Goal: Transaction & Acquisition: Purchase product/service

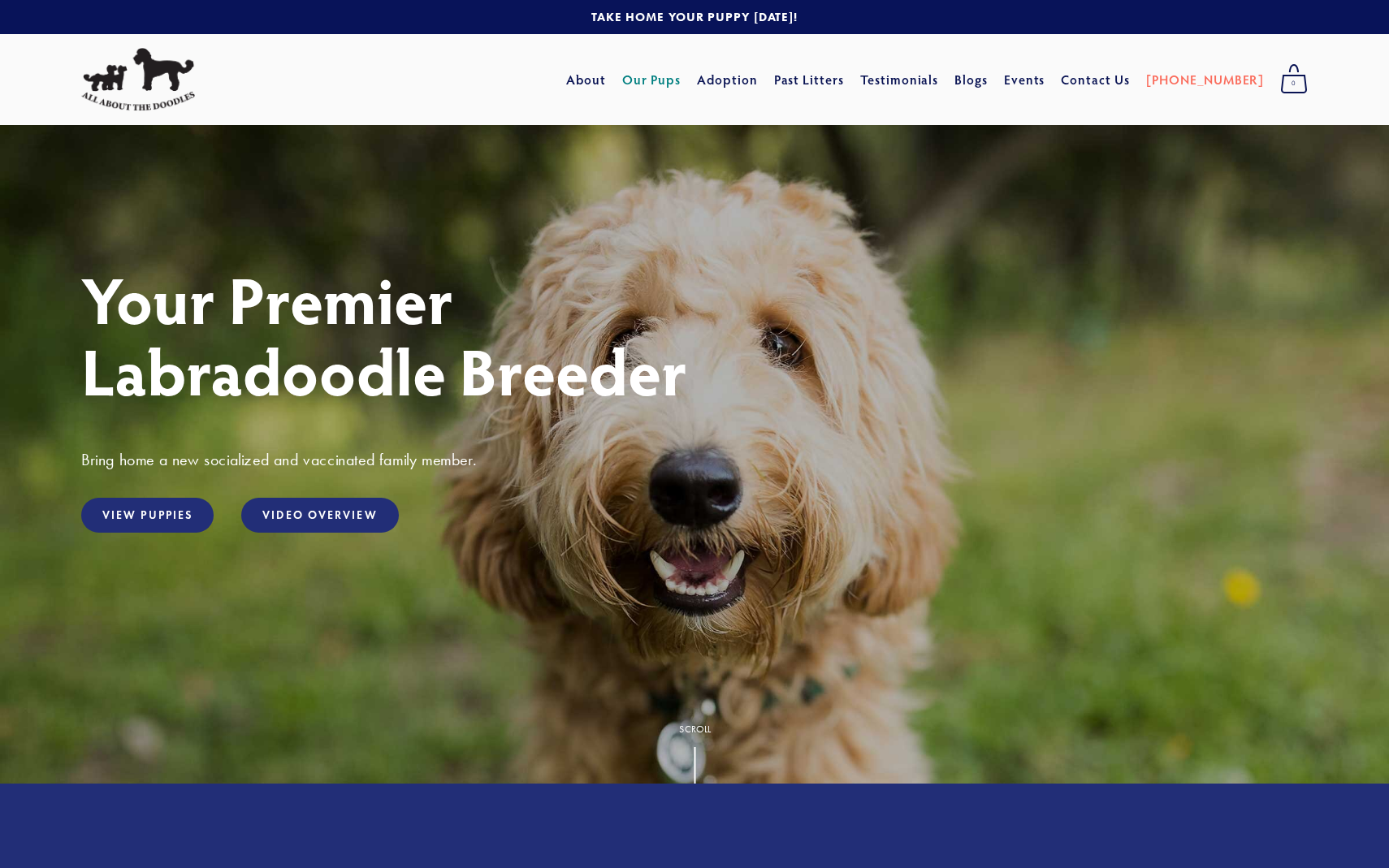
click at [677, 82] on link "Our Pups" at bounding box center [652, 80] width 59 height 29
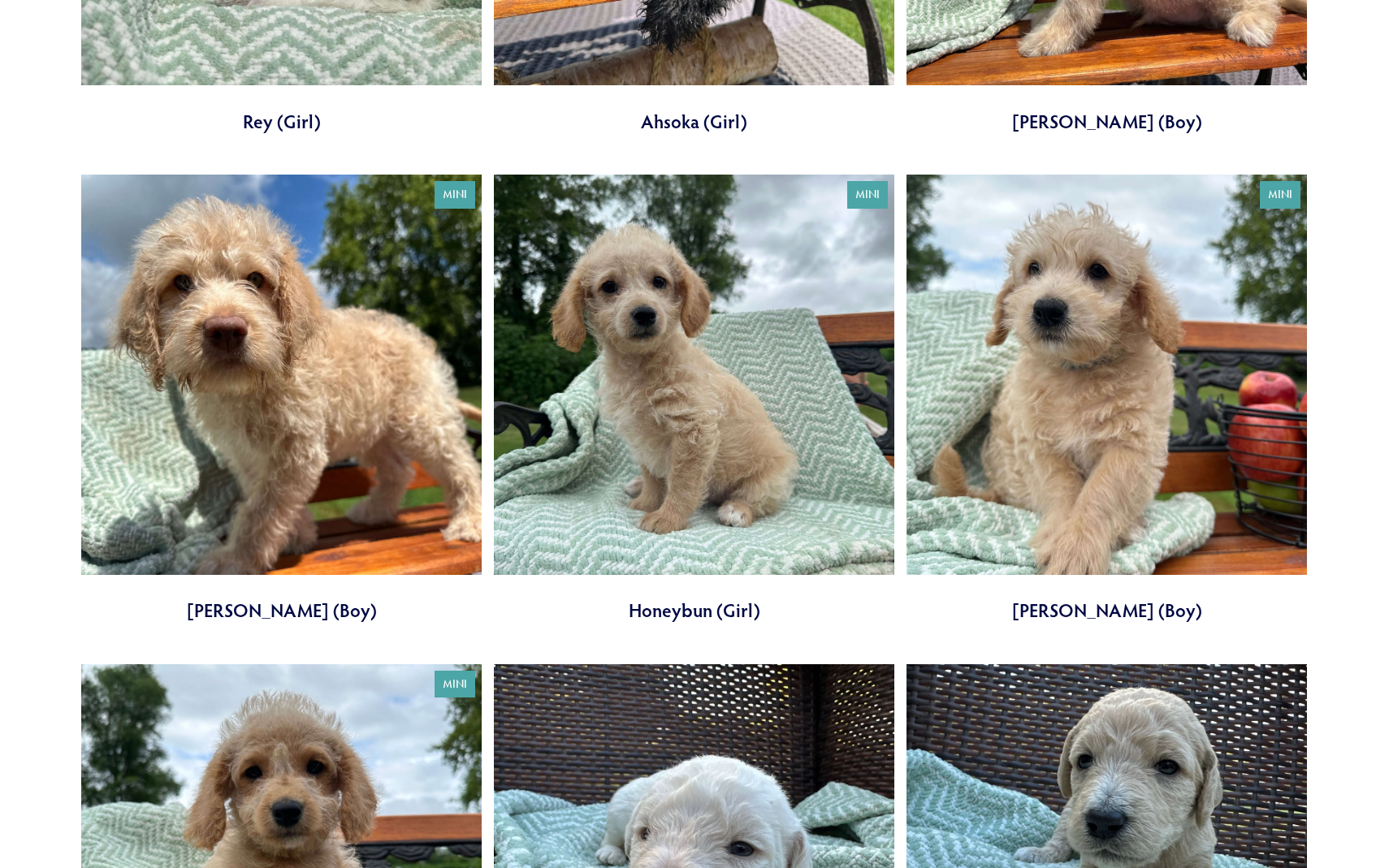
scroll to position [946, 0]
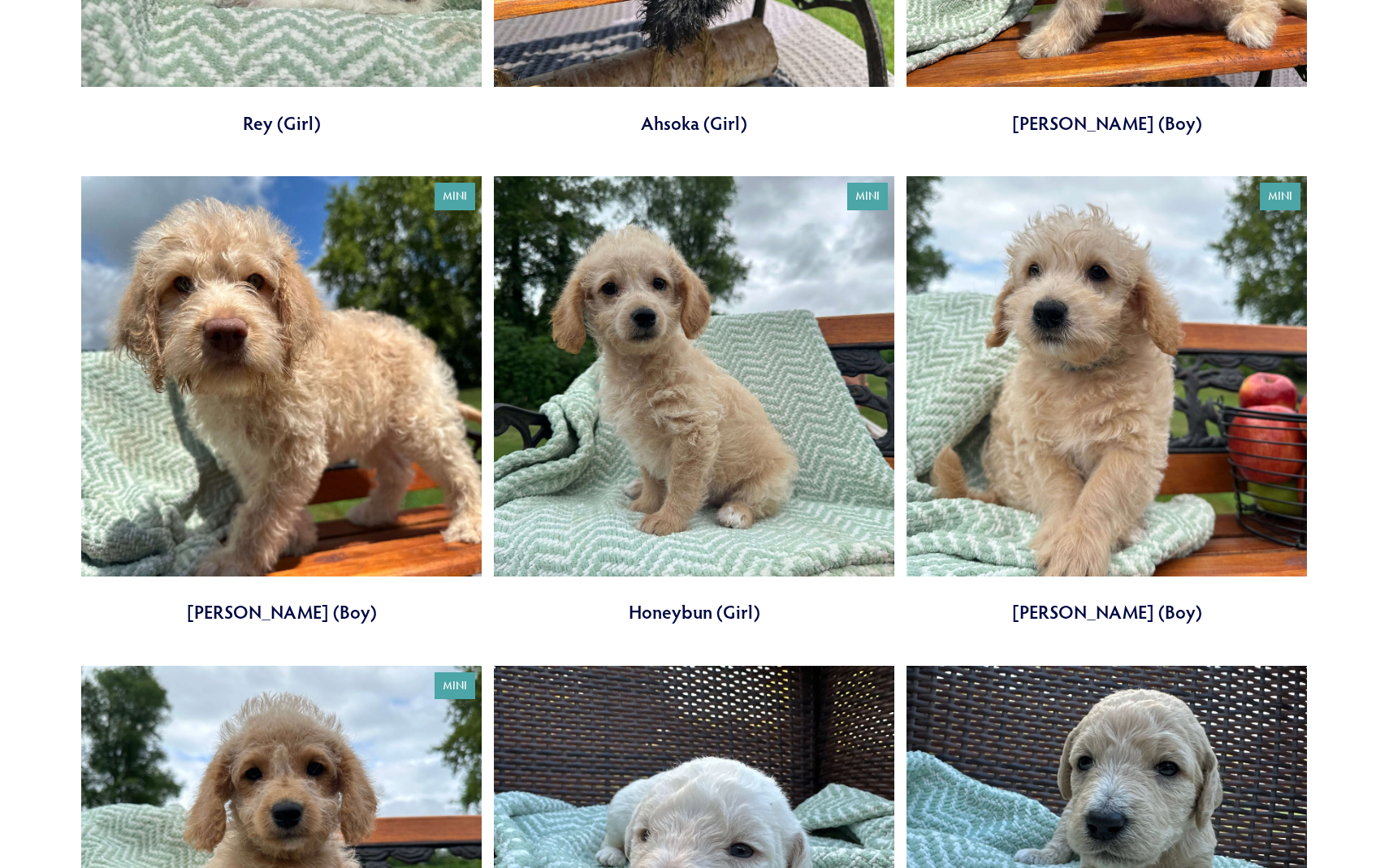
click at [1056, 322] on link at bounding box center [1107, 401] width 400 height 449
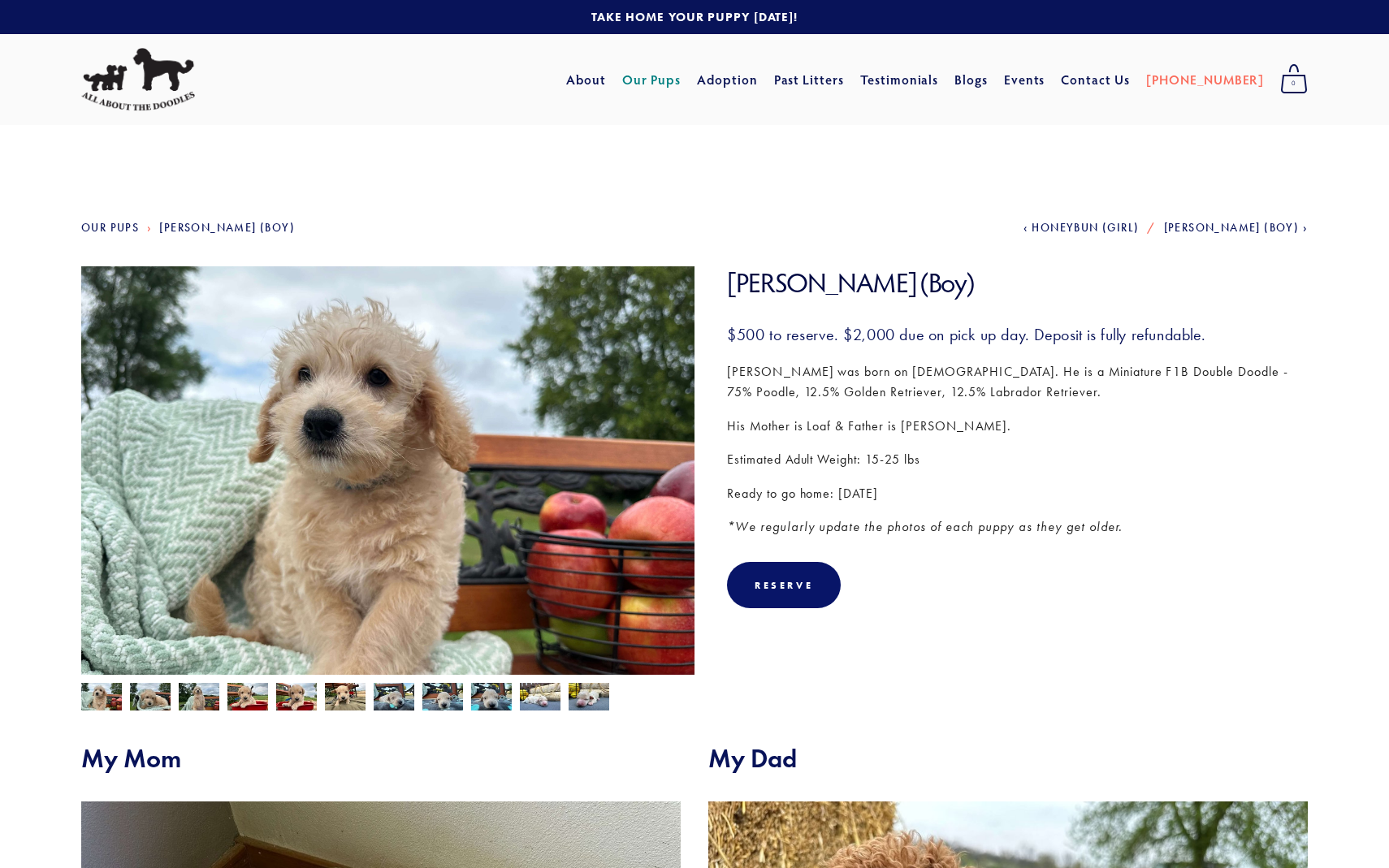
click at [152, 699] on img at bounding box center [150, 696] width 41 height 31
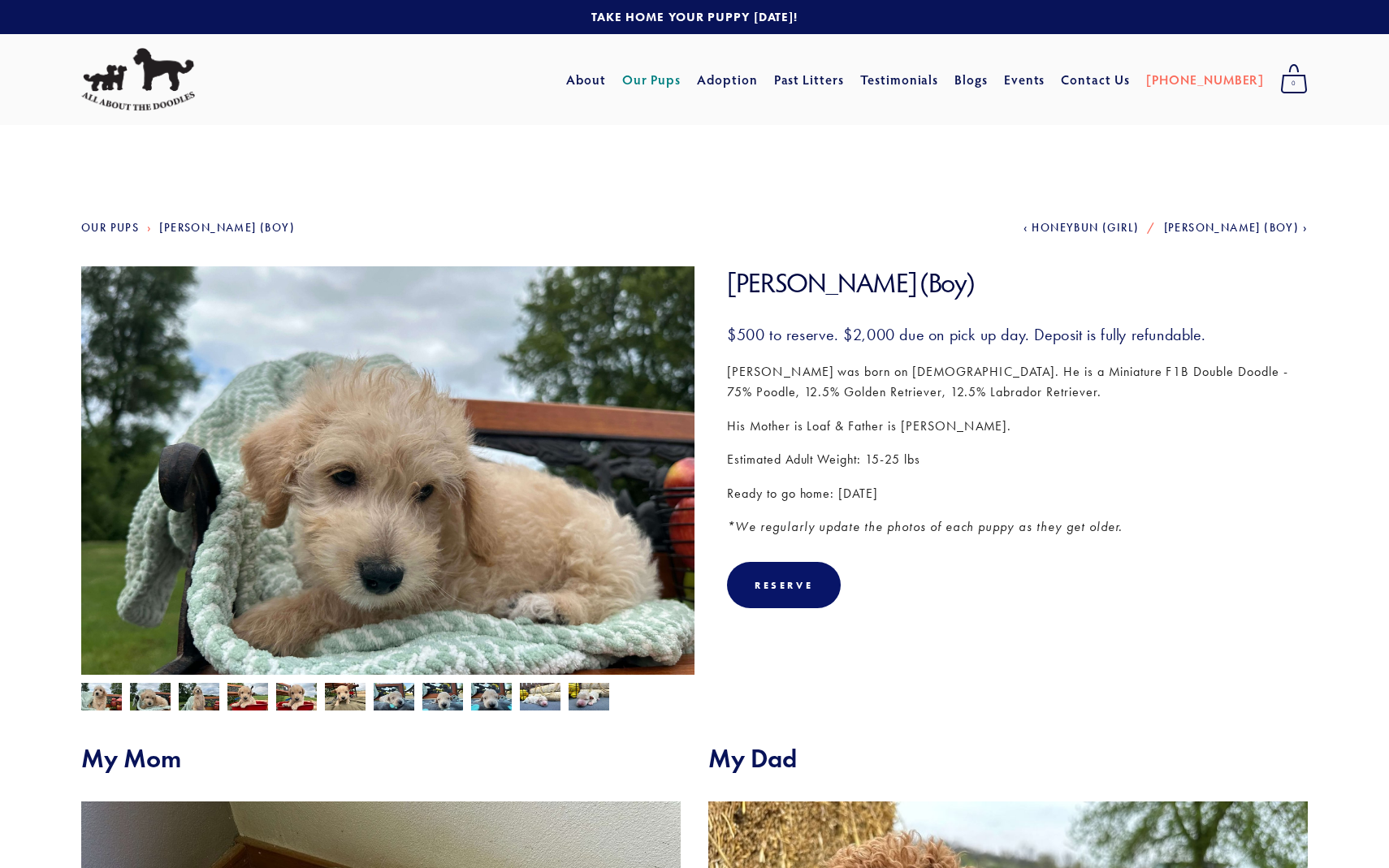
click at [196, 702] on img at bounding box center [199, 698] width 41 height 31
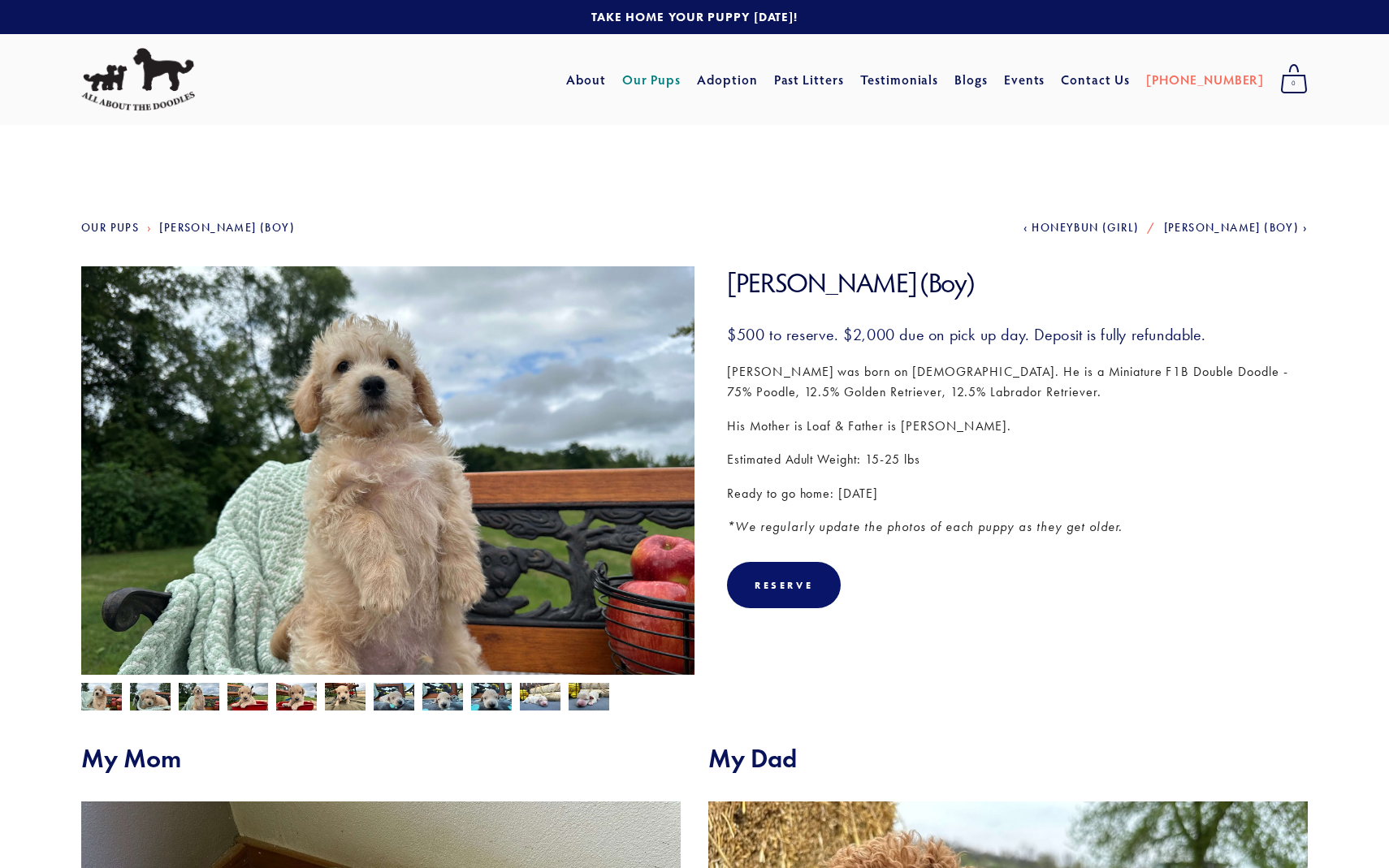
click at [248, 703] on img at bounding box center [248, 698] width 41 height 31
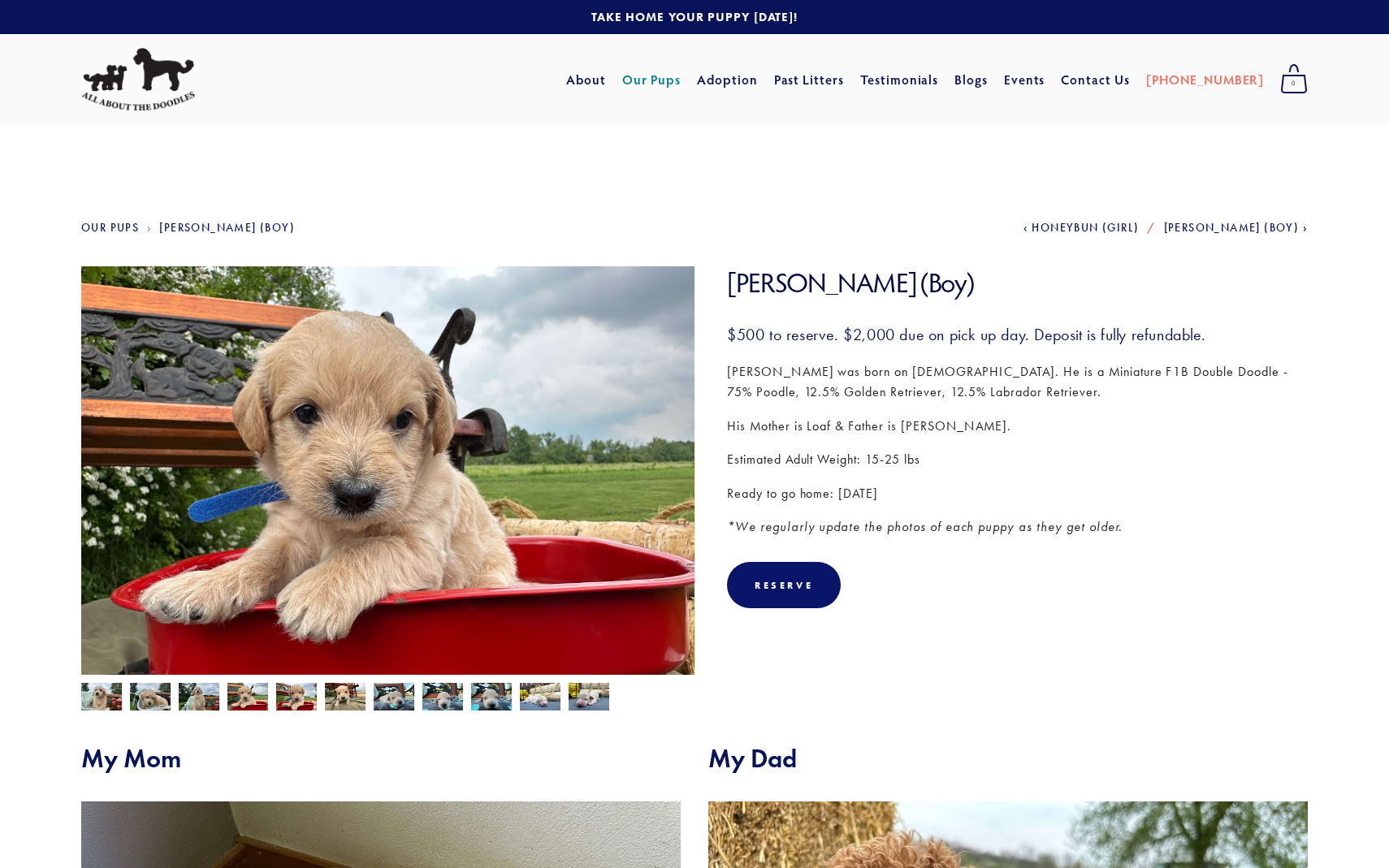
click at [284, 708] on img at bounding box center [297, 698] width 41 height 31
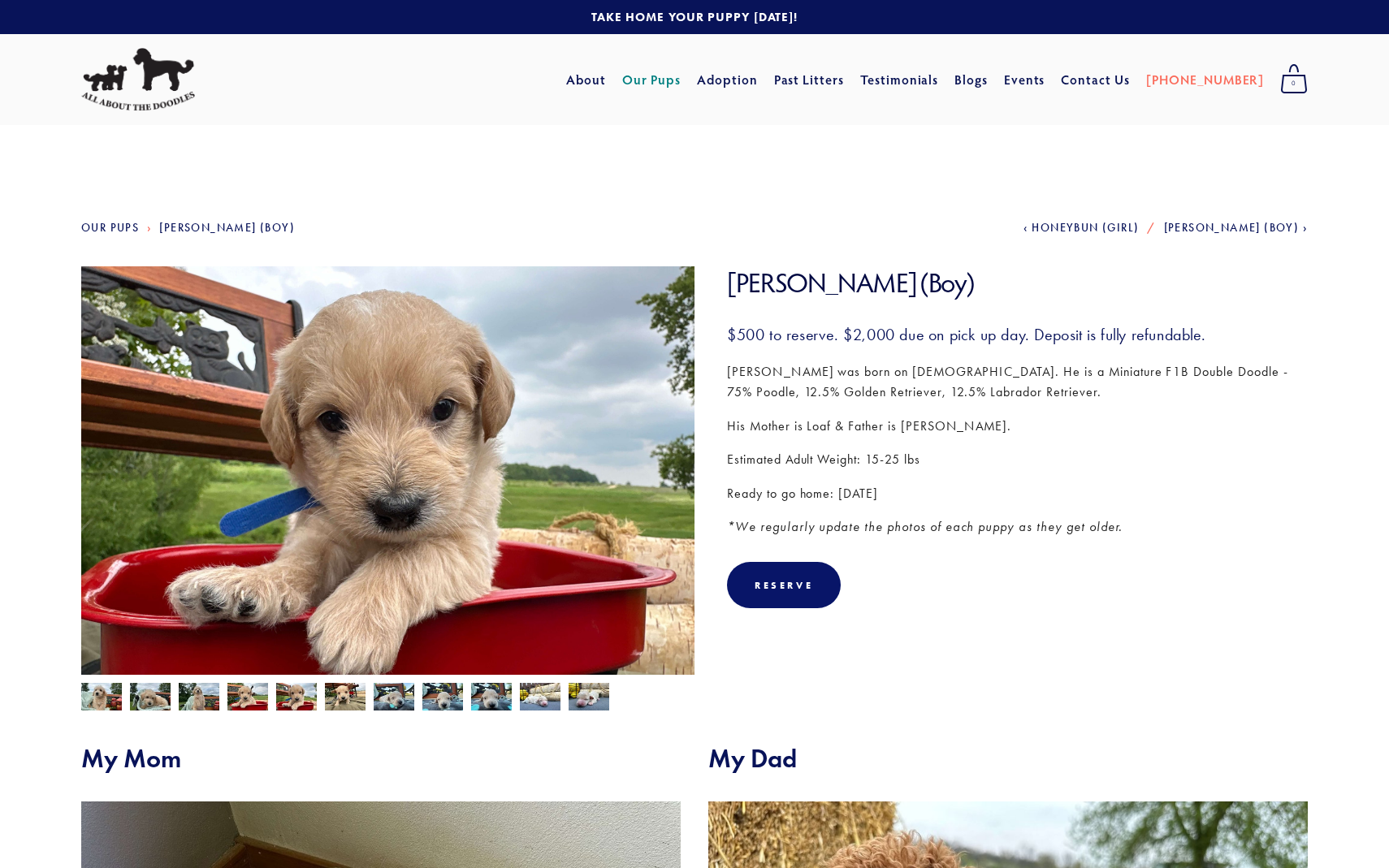
click at [349, 698] on img at bounding box center [345, 698] width 41 height 31
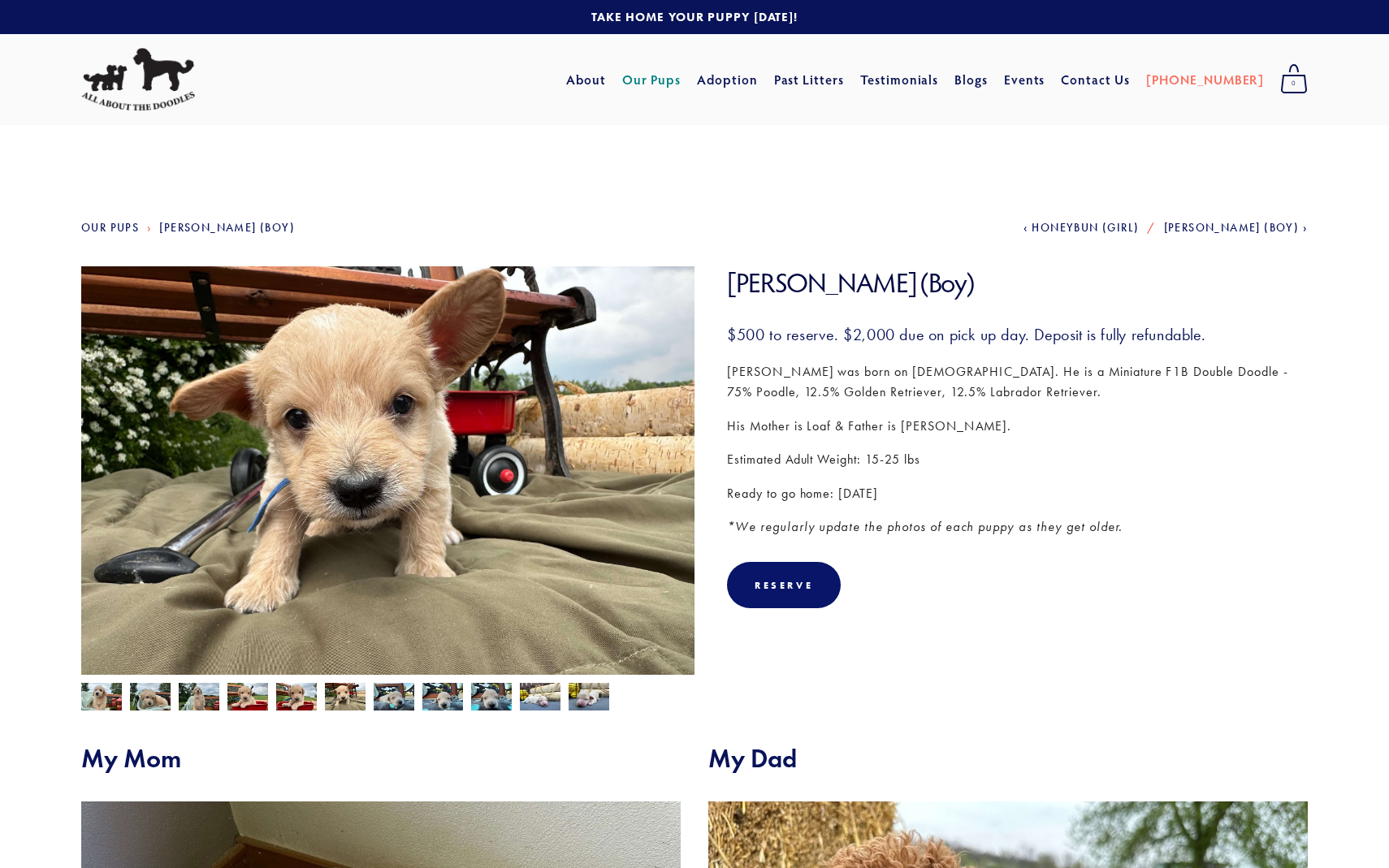
click at [371, 698] on div at bounding box center [383, 693] width 622 height 36
click at [390, 698] on img at bounding box center [394, 696] width 41 height 31
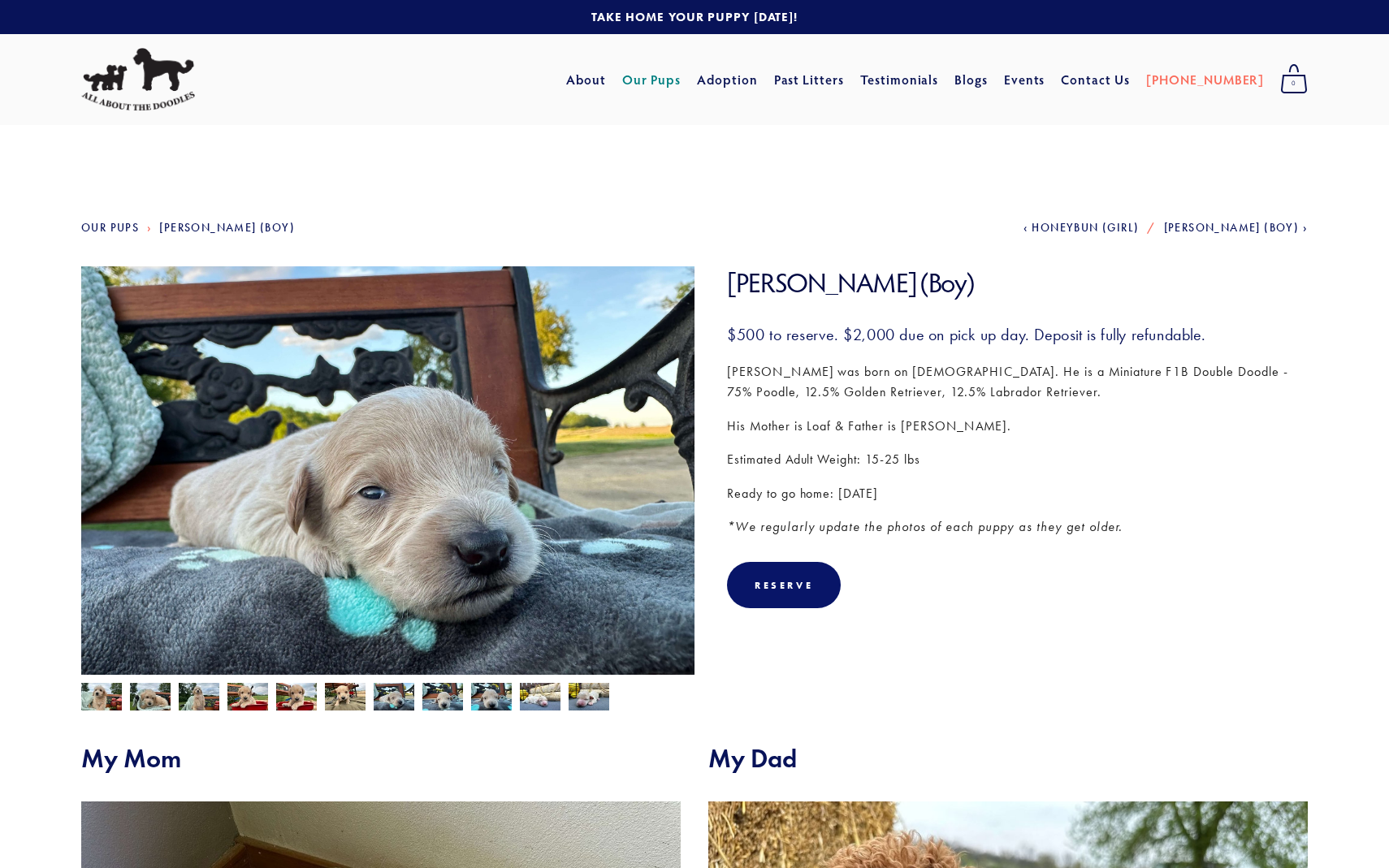
click at [430, 704] on img at bounding box center [443, 696] width 41 height 31
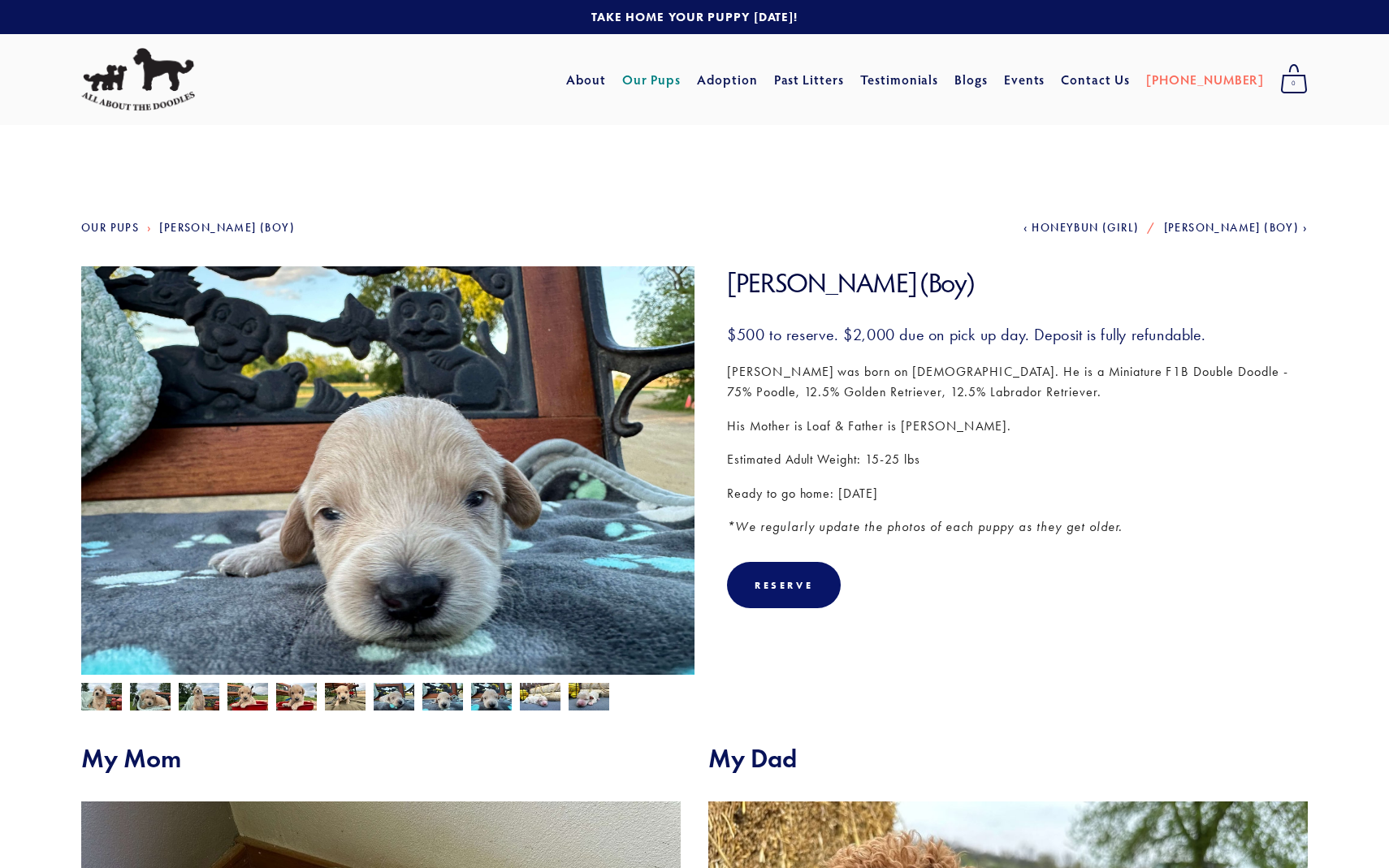
click at [469, 703] on div at bounding box center [383, 693] width 622 height 36
click at [534, 703] on img at bounding box center [540, 696] width 41 height 31
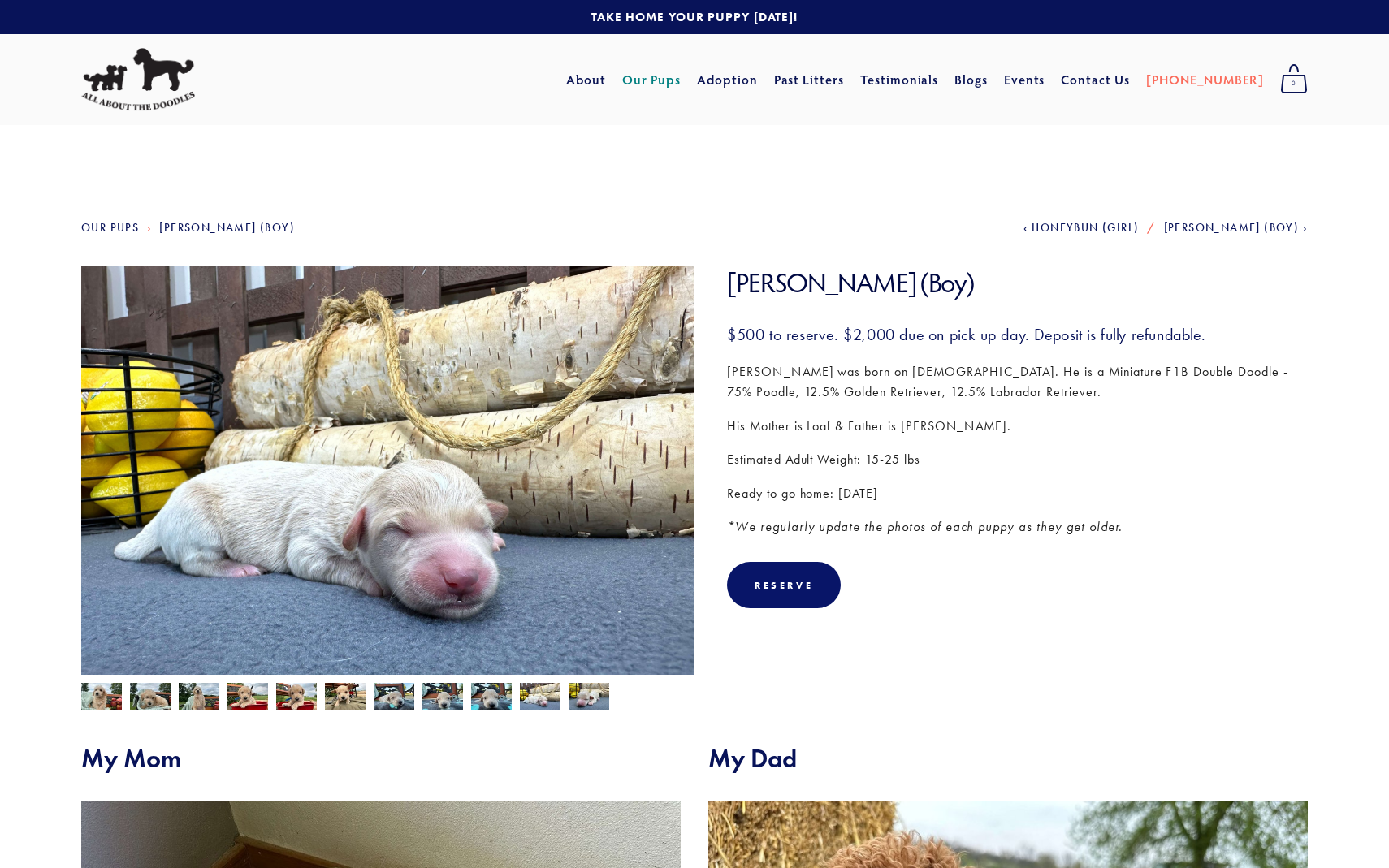
click at [590, 704] on img at bounding box center [589, 696] width 41 height 31
